Goal: Find specific page/section: Find specific page/section

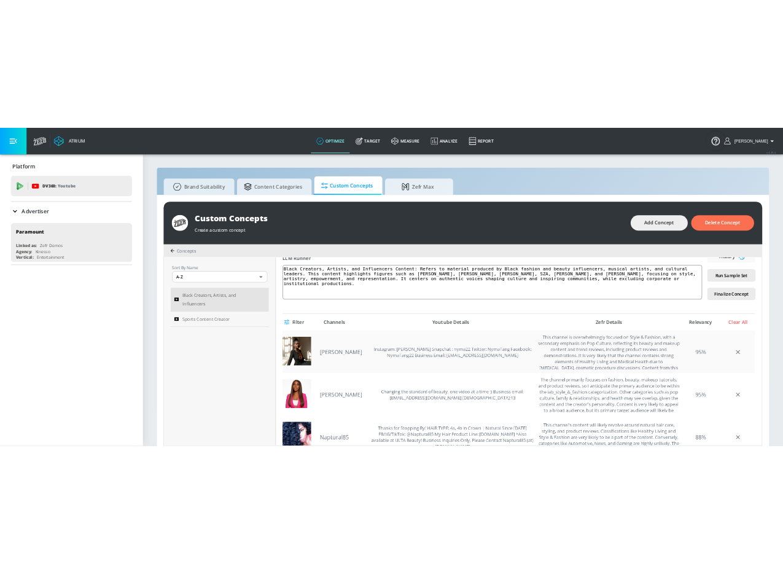
scroll to position [123, 0]
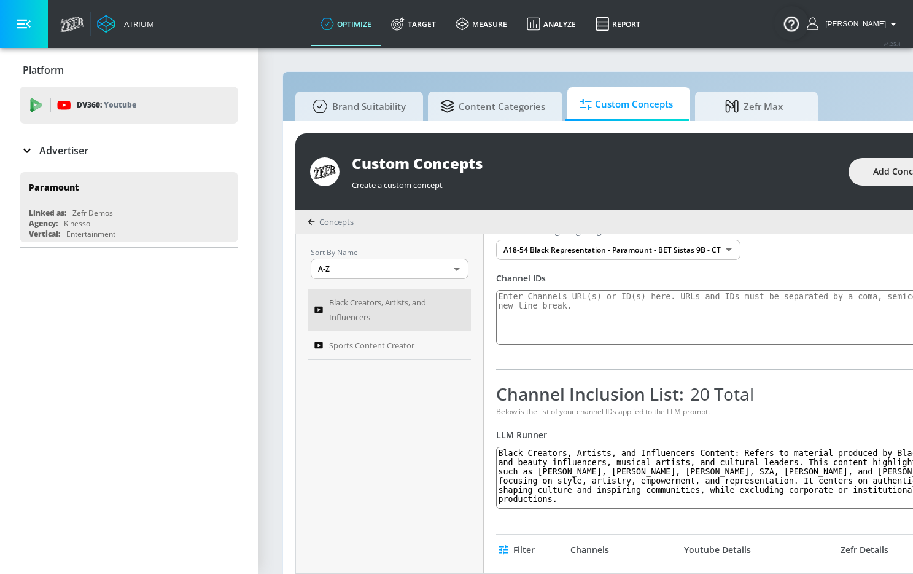
scroll to position [49, 0]
